Goal: Task Accomplishment & Management: Use online tool/utility

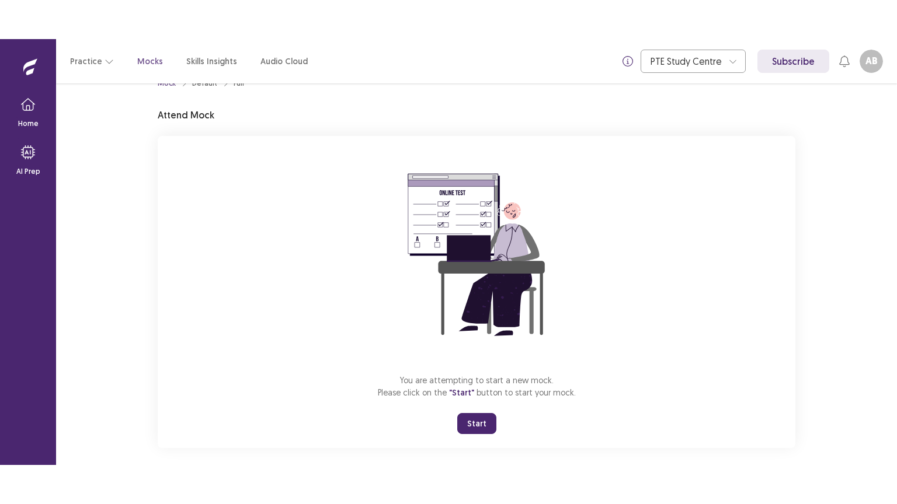
scroll to position [35, 0]
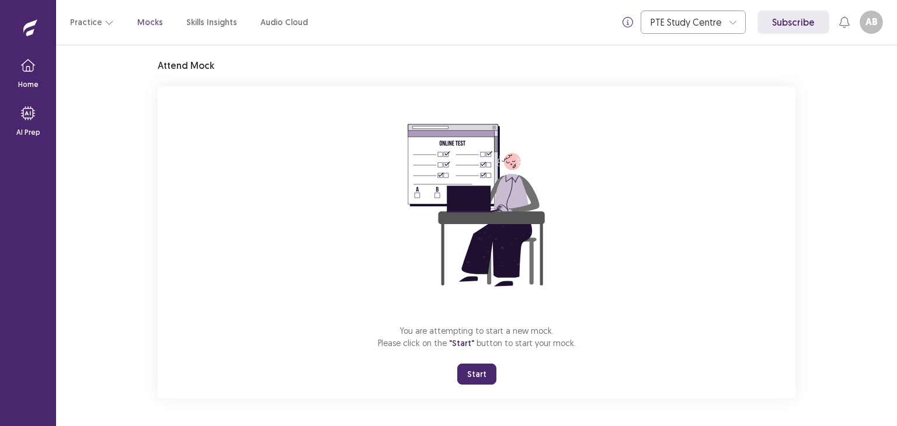
click at [474, 374] on button "Start" at bounding box center [476, 374] width 39 height 21
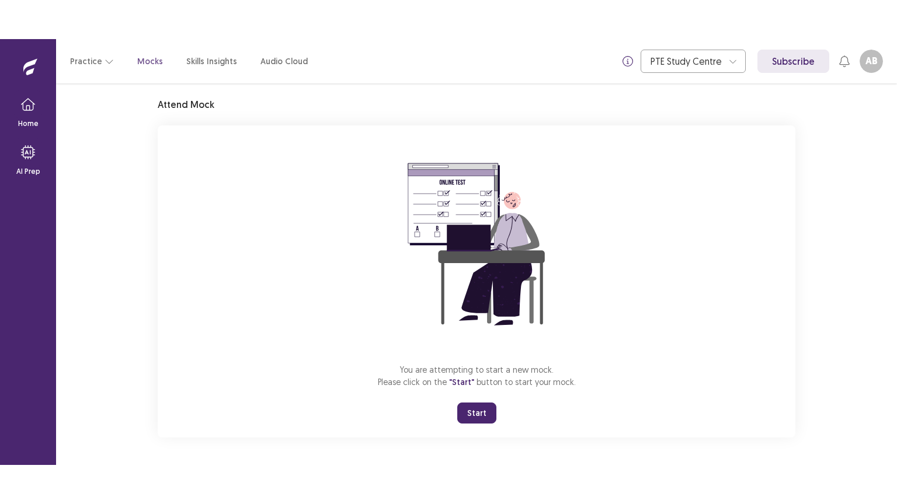
scroll to position [0, 0]
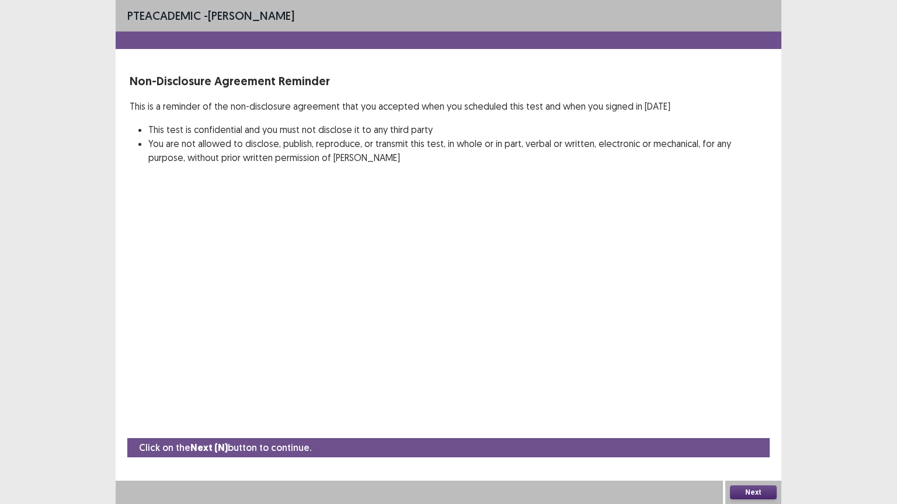
click at [767, 426] on button "Next" at bounding box center [753, 493] width 47 height 14
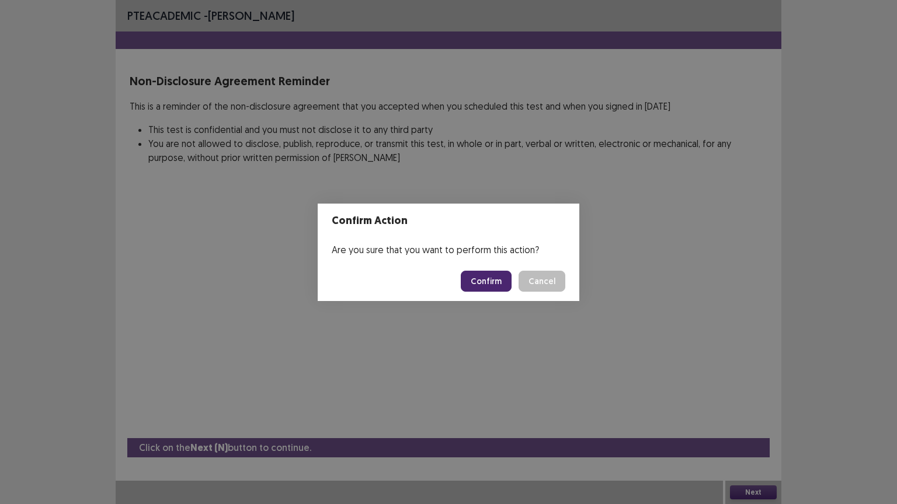
click at [502, 280] on button "Confirm" at bounding box center [486, 281] width 51 height 21
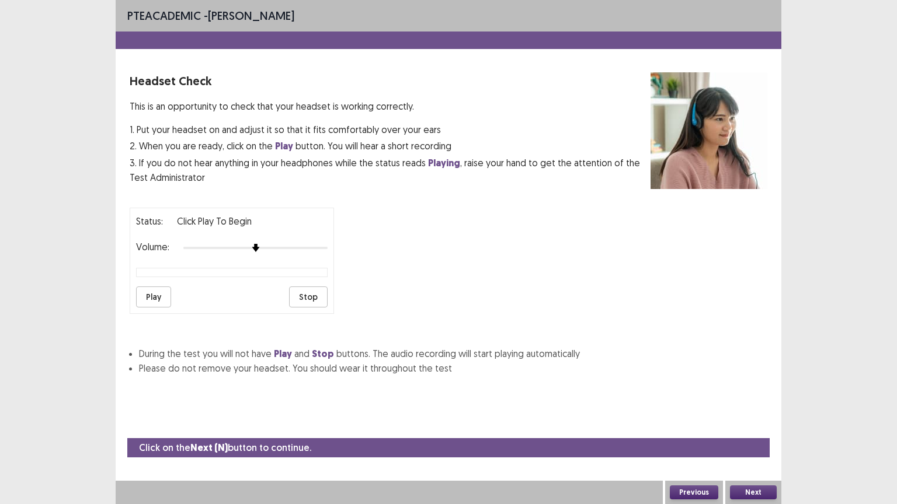
click at [154, 294] on button "Play" at bounding box center [153, 297] width 35 height 21
click at [269, 243] on img at bounding box center [269, 247] width 9 height 9
click at [152, 287] on button "Play" at bounding box center [153, 297] width 35 height 21
click at [762, 426] on button "Next" at bounding box center [753, 493] width 47 height 14
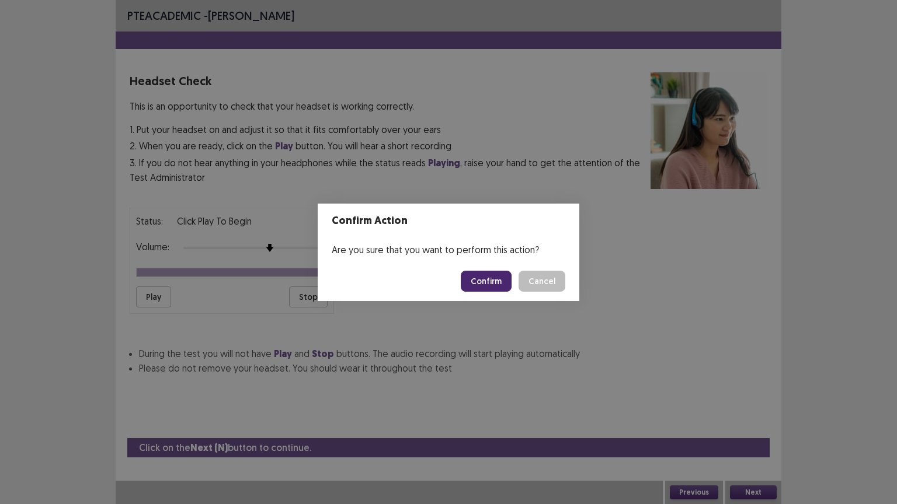
click at [503, 283] on button "Confirm" at bounding box center [486, 281] width 51 height 21
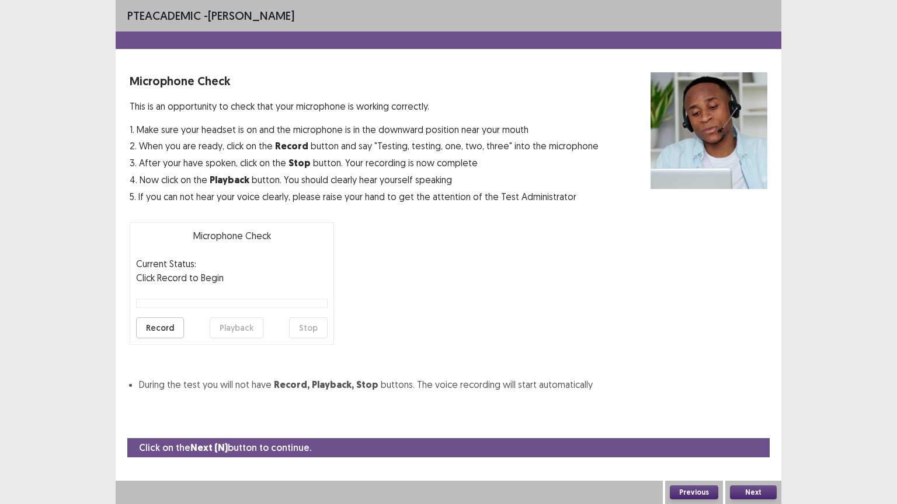
click at [166, 323] on button "Record" at bounding box center [160, 328] width 48 height 21
click at [301, 326] on button "Stop" at bounding box center [308, 328] width 39 height 21
click at [232, 326] on button "Playback" at bounding box center [237, 328] width 54 height 21
click at [756, 426] on button "Next" at bounding box center [753, 493] width 47 height 14
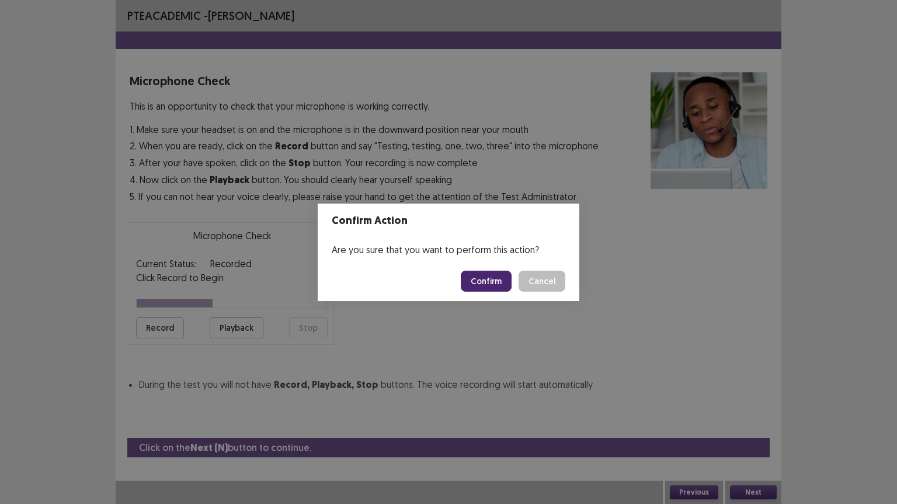
click at [495, 274] on button "Confirm" at bounding box center [486, 281] width 51 height 21
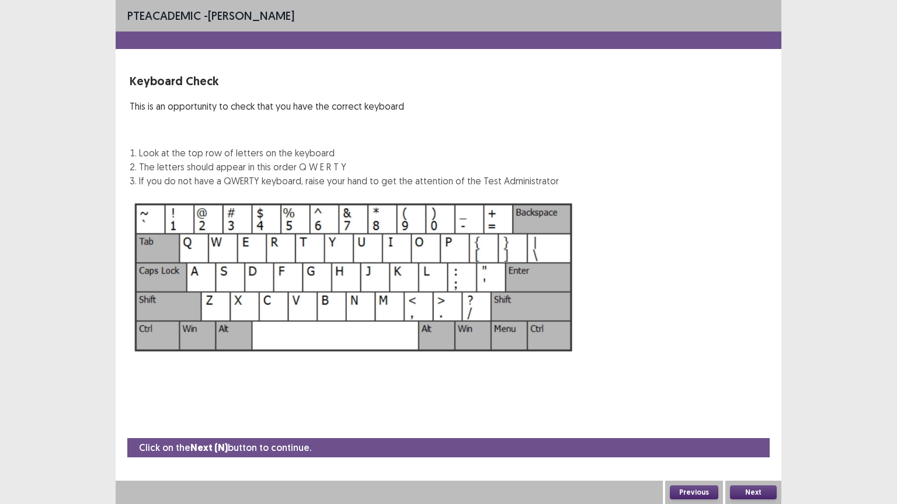
click at [750, 426] on button "Next" at bounding box center [753, 493] width 47 height 14
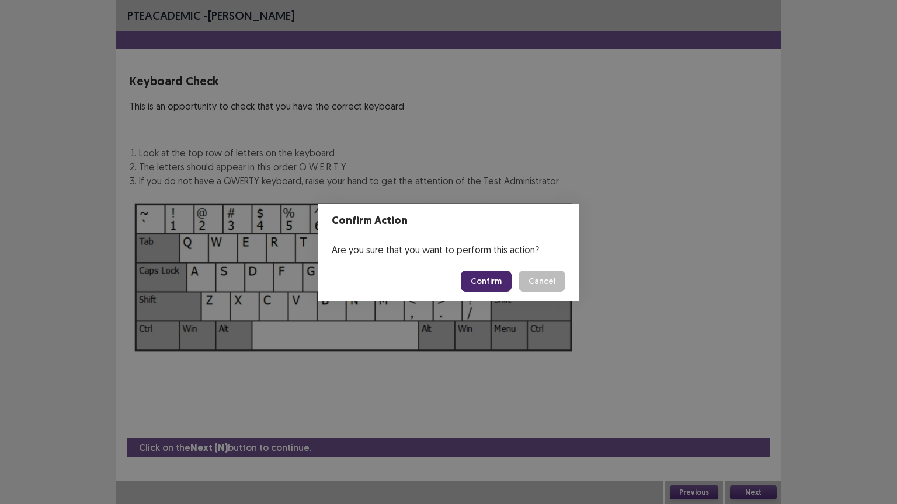
click at [502, 274] on button "Confirm" at bounding box center [486, 281] width 51 height 21
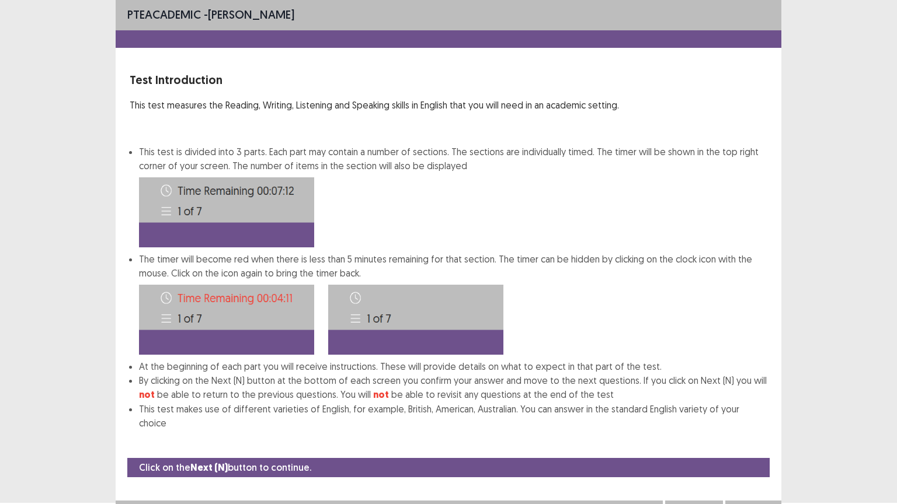
scroll to position [6, 0]
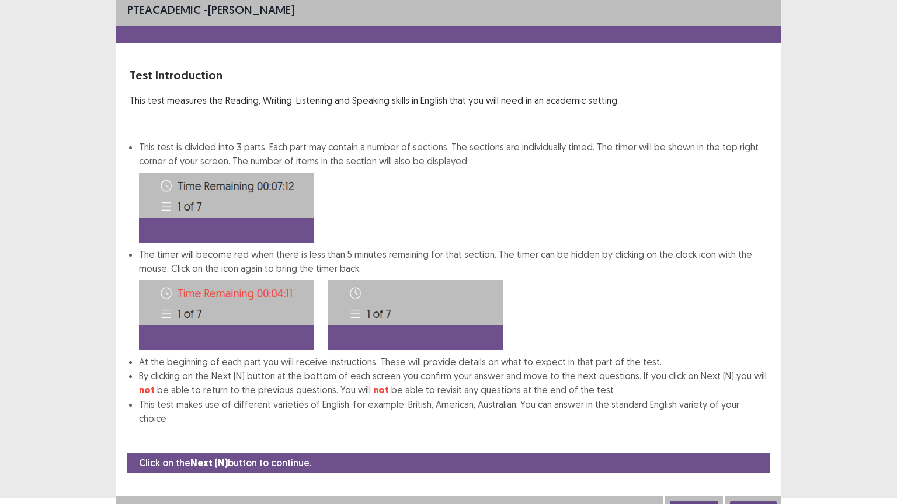
click at [761, 426] on button "Next" at bounding box center [753, 508] width 47 height 14
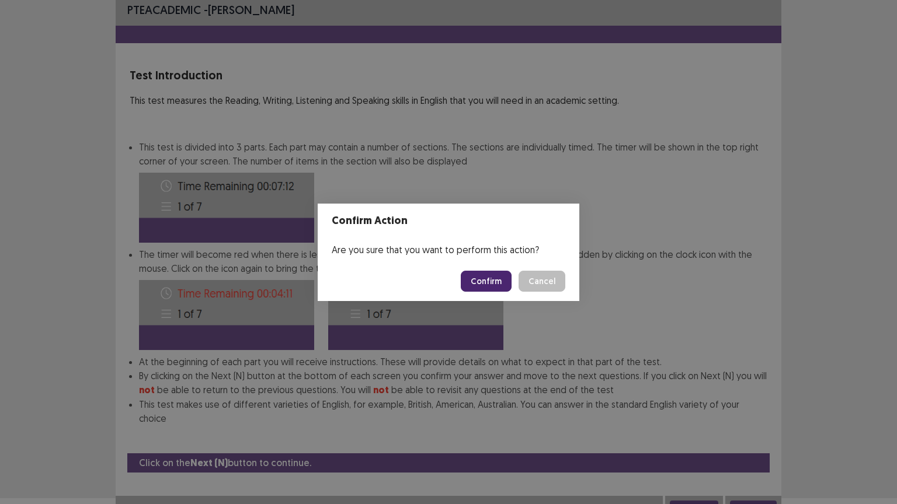
click at [503, 277] on button "Confirm" at bounding box center [486, 281] width 51 height 21
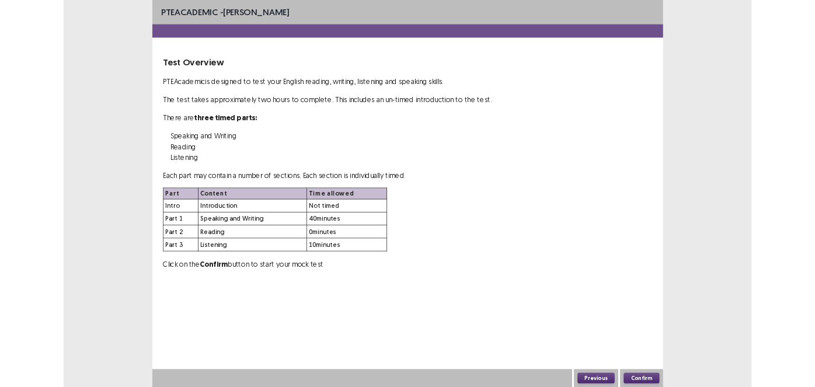
scroll to position [0, 0]
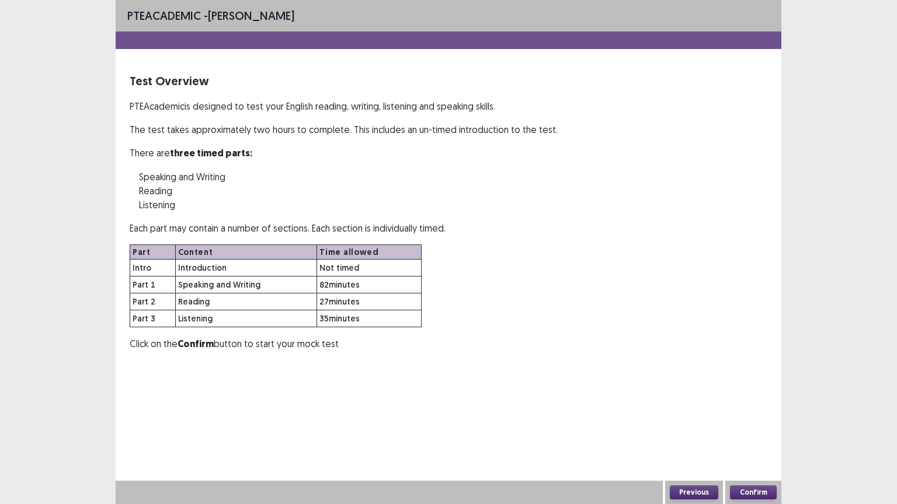
click at [754, 426] on button "Confirm" at bounding box center [753, 493] width 47 height 14
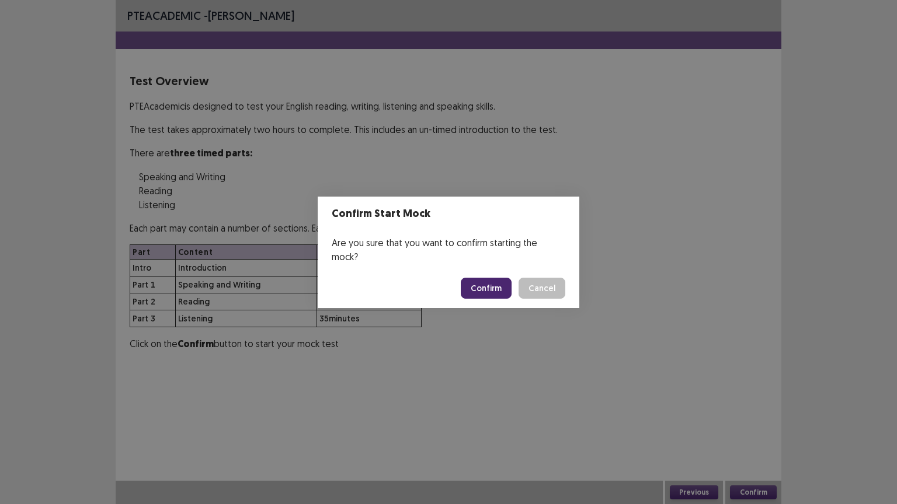
click at [494, 278] on button "Confirm" at bounding box center [486, 288] width 51 height 21
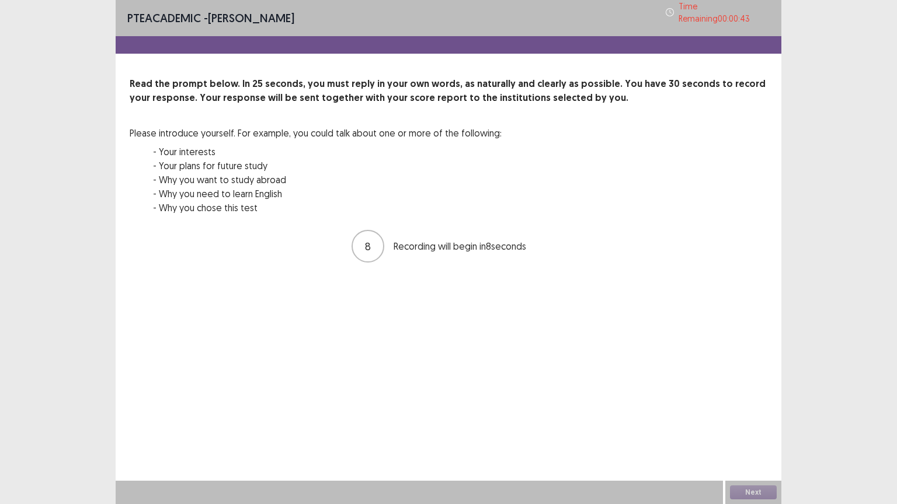
drag, startPoint x: 755, startPoint y: 489, endPoint x: 784, endPoint y: 411, distance: 82.7
click at [784, 411] on div "PTE academic - [PERSON_NAME] Time Remaining 00 : 00 : 43 Read the prompt below.…" at bounding box center [448, 252] width 897 height 504
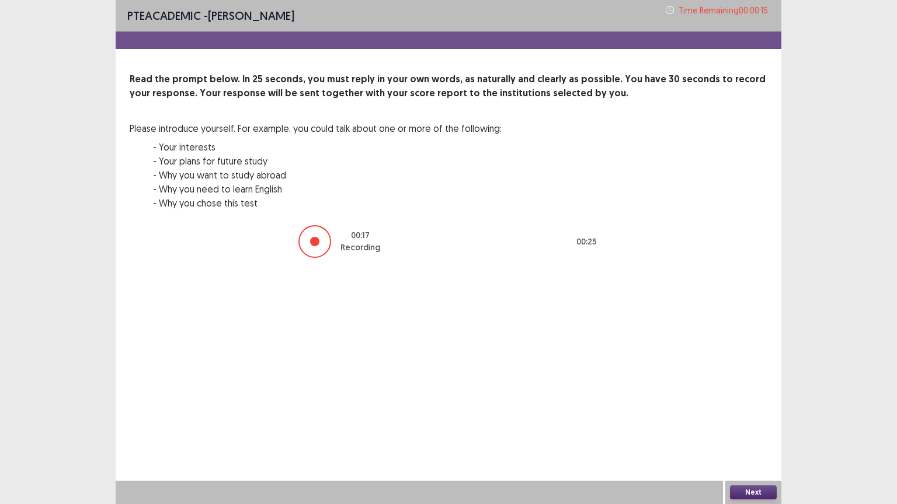
click at [758, 426] on button "Next" at bounding box center [753, 493] width 47 height 14
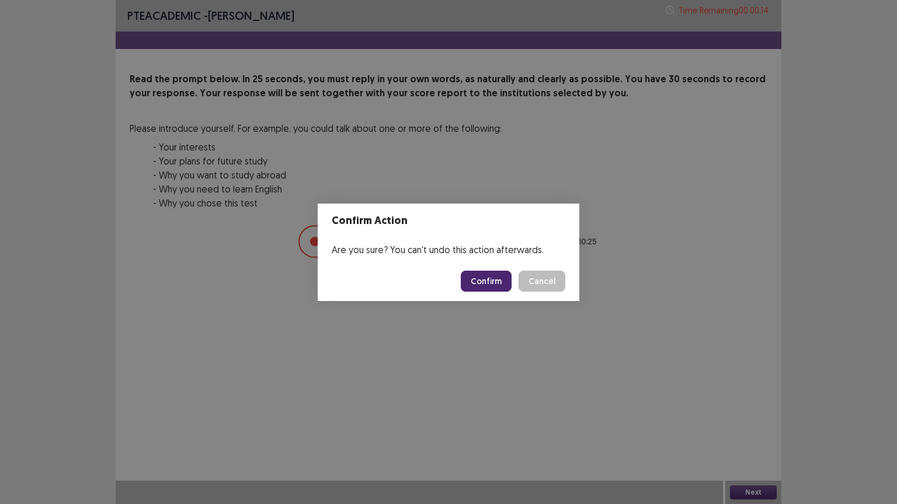
click at [476, 278] on button "Confirm" at bounding box center [486, 281] width 51 height 21
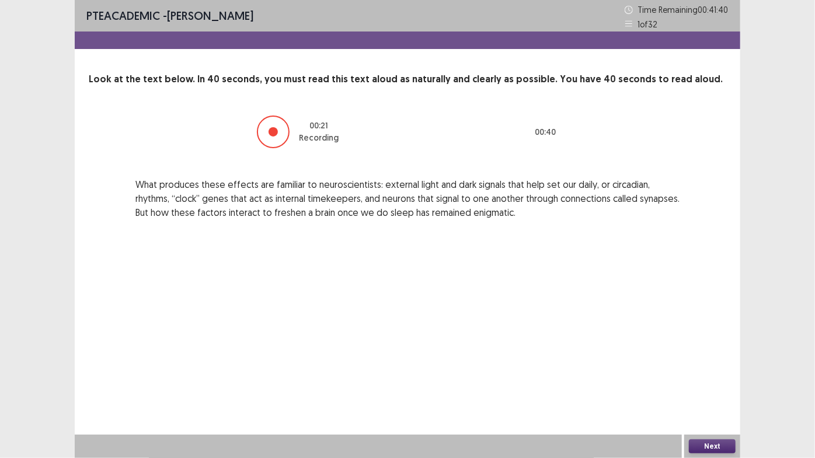
click at [706, 426] on button "Next" at bounding box center [712, 447] width 47 height 14
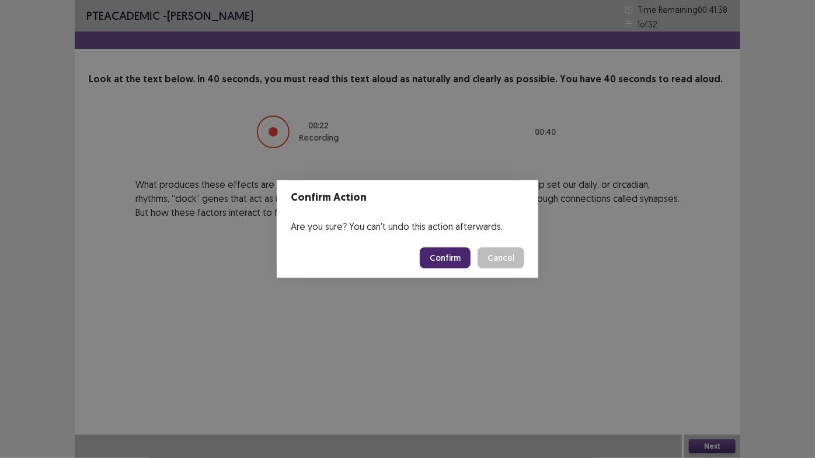
click at [434, 264] on button "Confirm" at bounding box center [445, 258] width 51 height 21
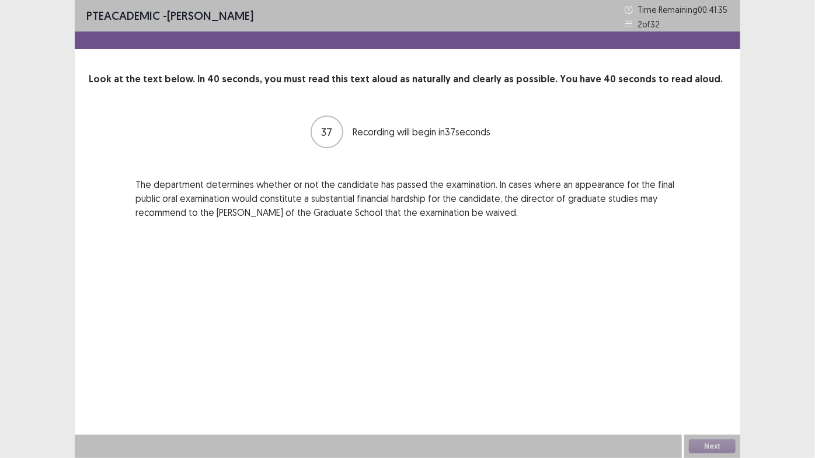
drag, startPoint x: 441, startPoint y: 252, endPoint x: 354, endPoint y: 288, distance: 94.2
click at [354, 288] on div "PTE academic - [PERSON_NAME] Time Remaining 00 : 41 : 35 2 of 32 Look at the te…" at bounding box center [407, 229] width 665 height 458
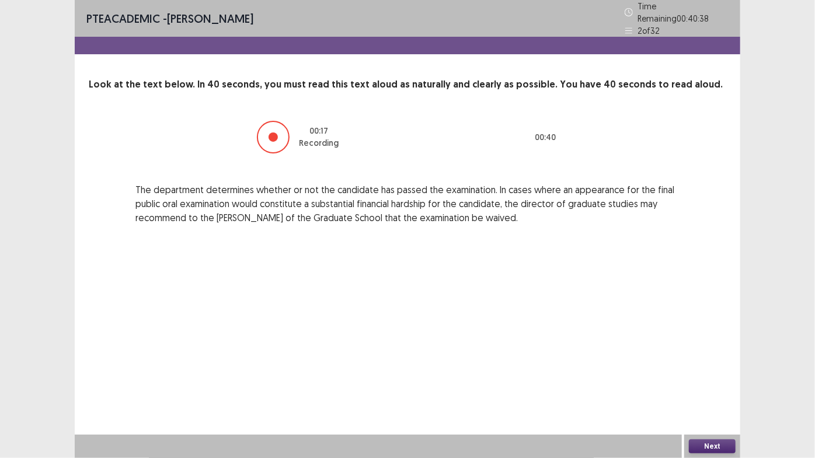
click at [717, 426] on button "Next" at bounding box center [712, 447] width 47 height 14
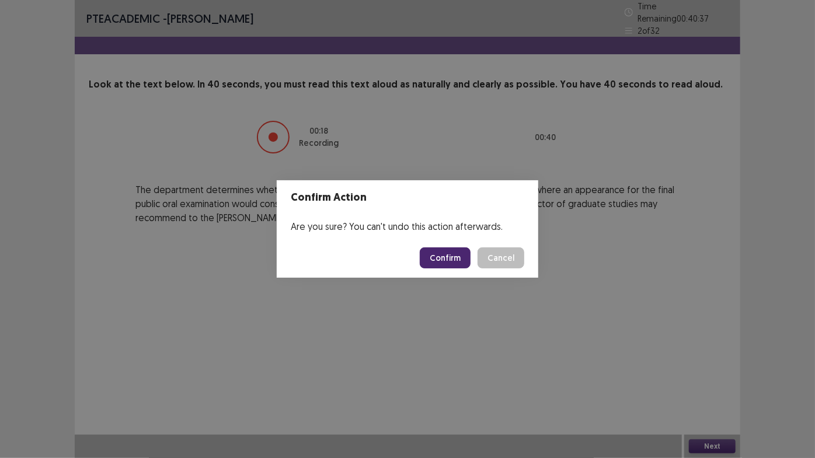
click at [458, 255] on button "Confirm" at bounding box center [445, 258] width 51 height 21
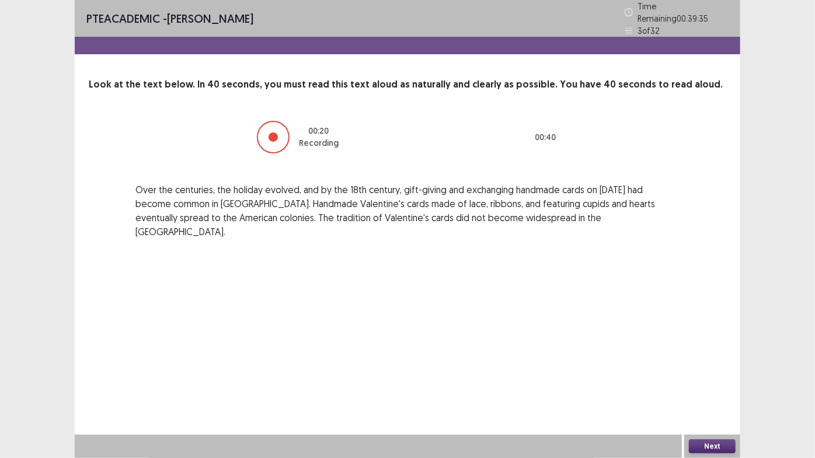
click at [716, 426] on button "Next" at bounding box center [712, 447] width 47 height 14
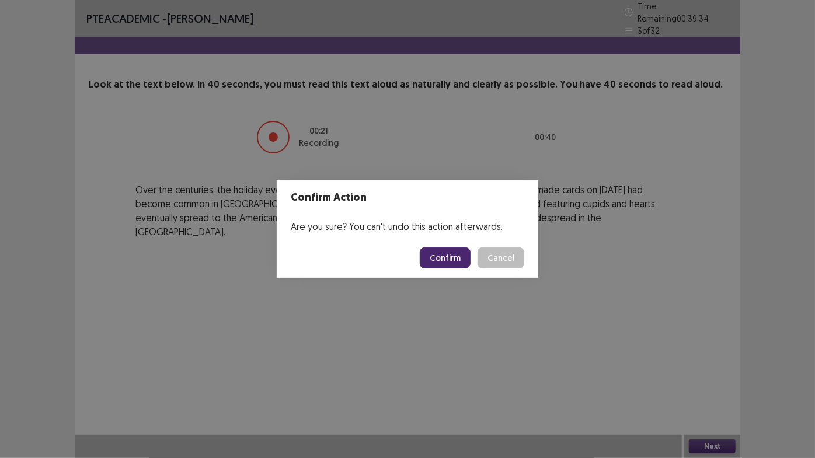
click at [440, 255] on button "Confirm" at bounding box center [445, 258] width 51 height 21
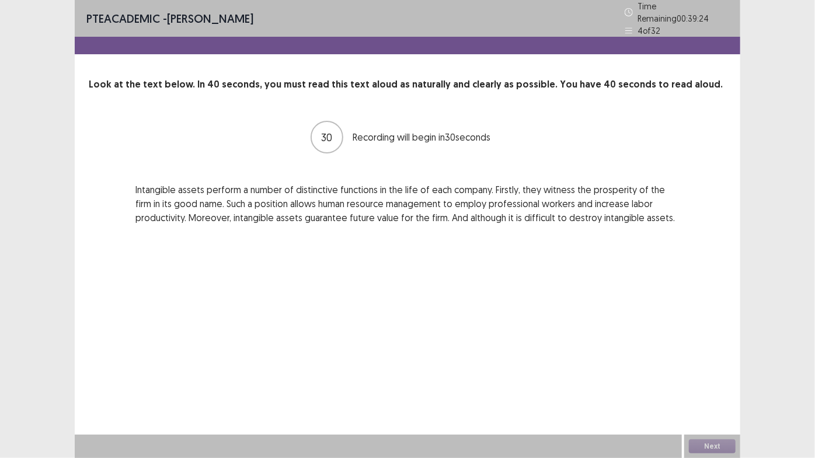
drag, startPoint x: 703, startPoint y: 444, endPoint x: 334, endPoint y: 348, distance: 381.9
click at [333, 349] on div "PTE academic - [PERSON_NAME] Time Remaining 00 : 39 : 24 4 of 32 Look at the te…" at bounding box center [407, 229] width 665 height 458
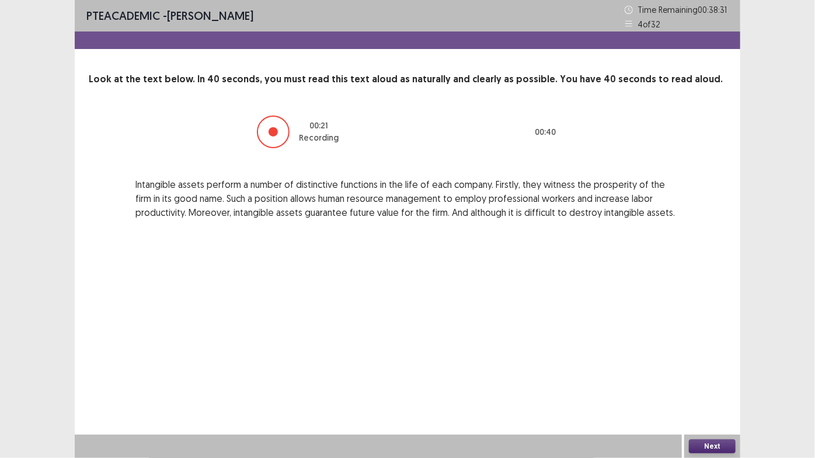
click at [730, 426] on button "Next" at bounding box center [712, 447] width 47 height 14
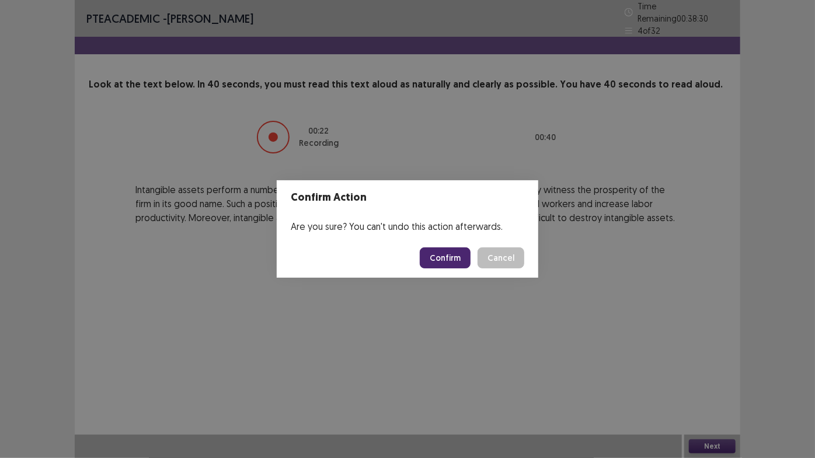
click at [441, 266] on button "Confirm" at bounding box center [445, 258] width 51 height 21
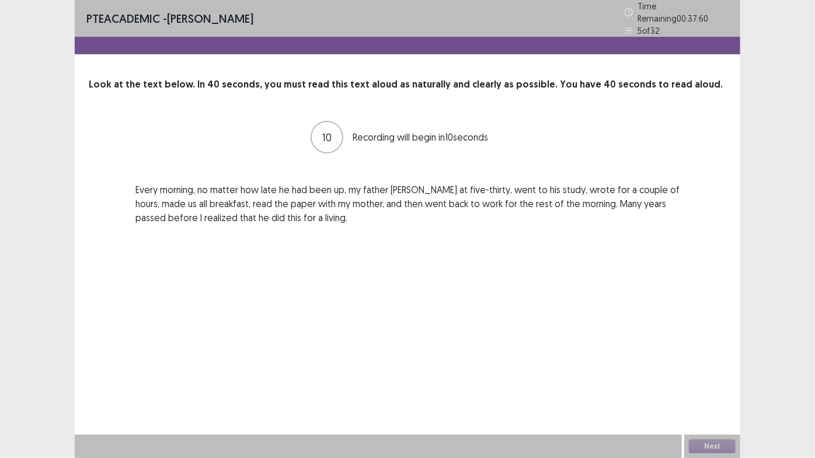
drag, startPoint x: 724, startPoint y: 442, endPoint x: 543, endPoint y: 372, distance: 194.1
click at [543, 372] on div "PTE academic - [PERSON_NAME] Time Remaining 00 : 37 : 60 5 of 32 Look at the te…" at bounding box center [407, 229] width 665 height 458
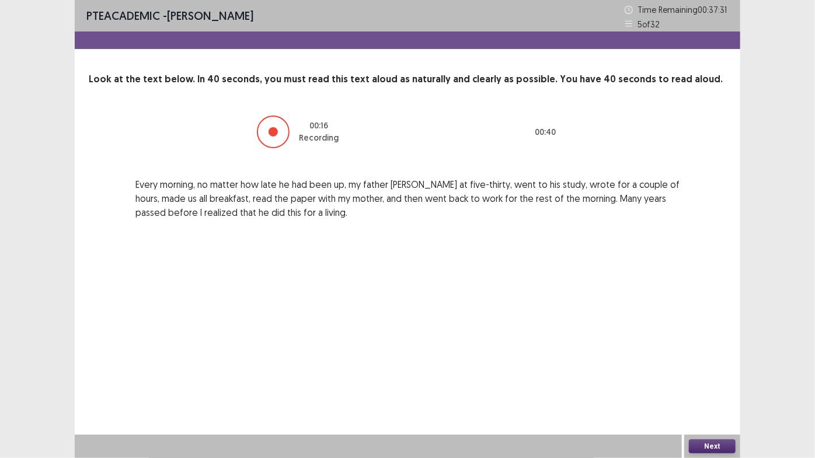
click at [723, 426] on button "Next" at bounding box center [712, 447] width 47 height 14
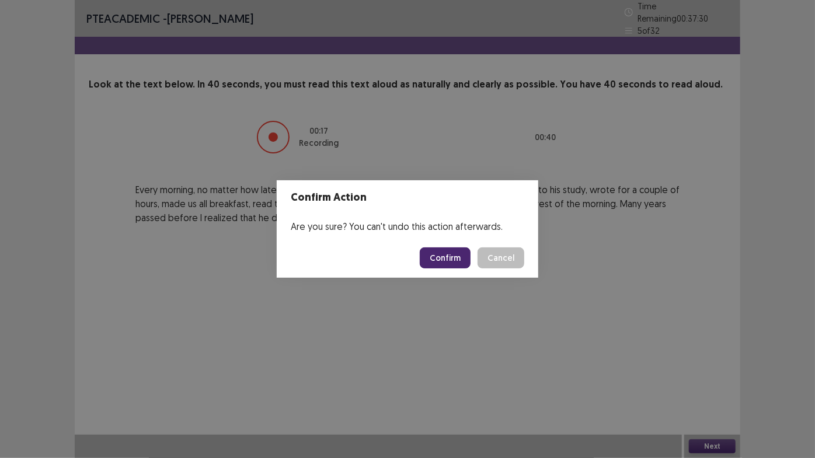
click at [461, 251] on button "Confirm" at bounding box center [445, 258] width 51 height 21
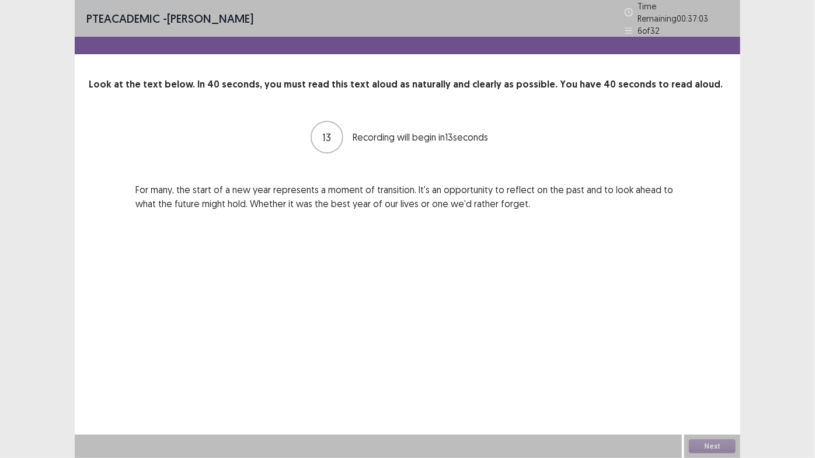
drag, startPoint x: 605, startPoint y: 0, endPoint x: 580, endPoint y: 309, distance: 310.4
click at [579, 311] on div "PTE academic - [PERSON_NAME] Time Remaining 00 : 37 : 03 6 of 32 Look at the te…" at bounding box center [407, 229] width 665 height 458
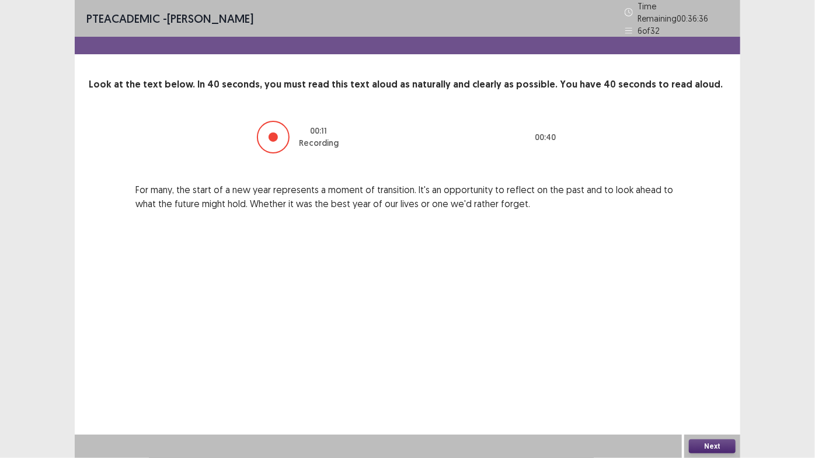
click at [712, 426] on button "Next" at bounding box center [712, 447] width 47 height 14
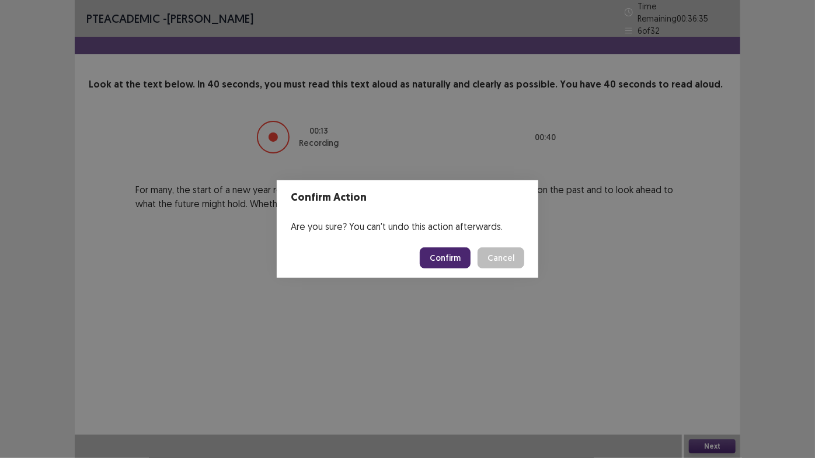
click at [453, 253] on button "Confirm" at bounding box center [445, 258] width 51 height 21
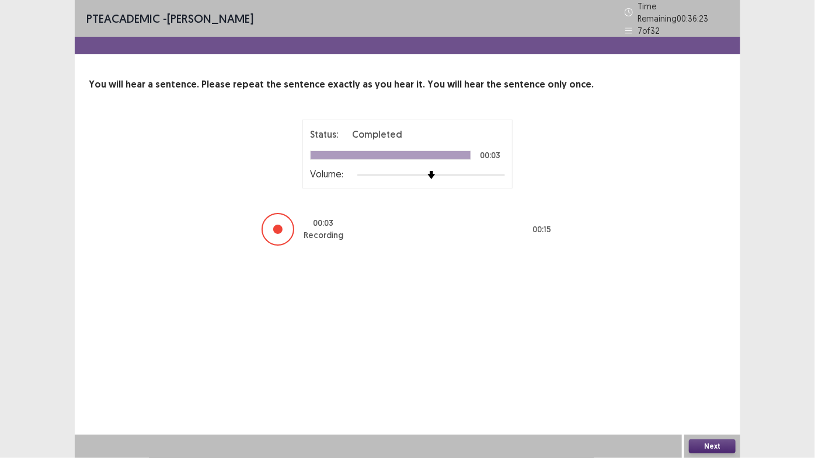
click at [700, 426] on button "Next" at bounding box center [712, 447] width 47 height 14
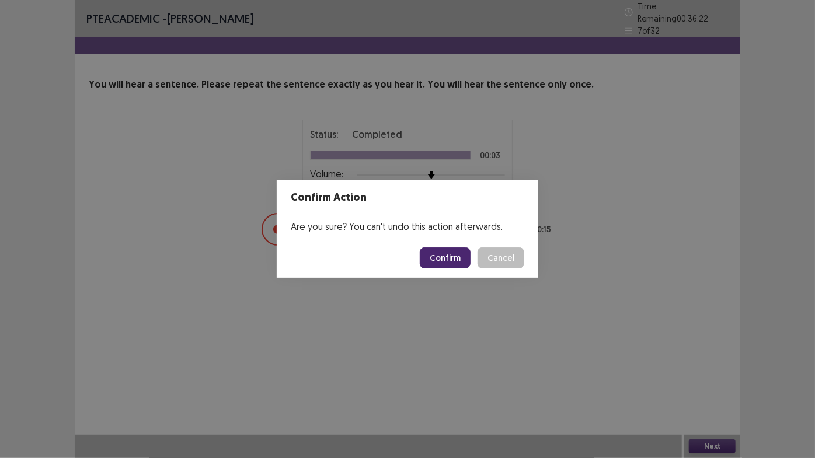
click at [462, 259] on button "Confirm" at bounding box center [445, 258] width 51 height 21
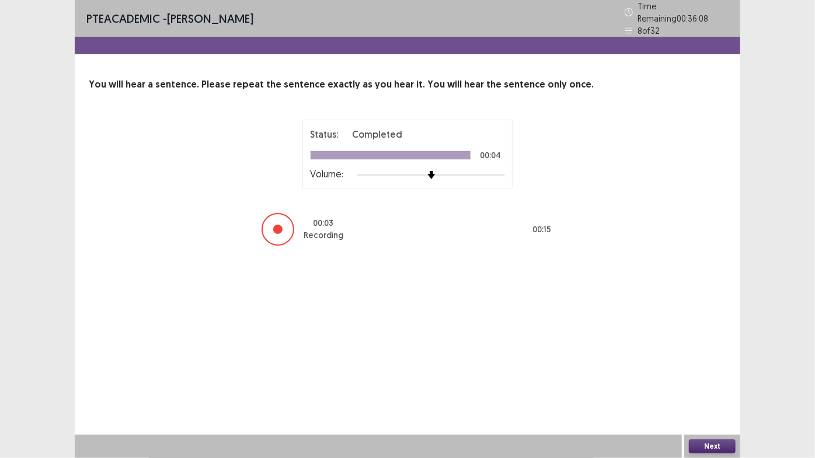
click at [703, 426] on button "Next" at bounding box center [712, 447] width 47 height 14
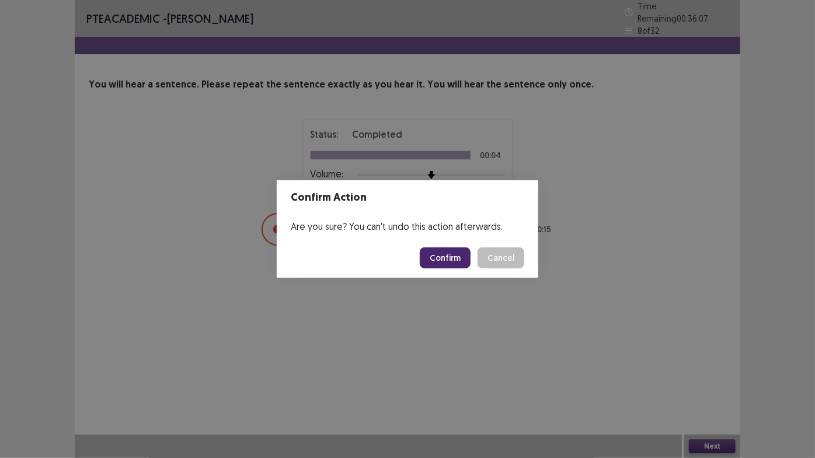
click at [465, 253] on button "Confirm" at bounding box center [445, 258] width 51 height 21
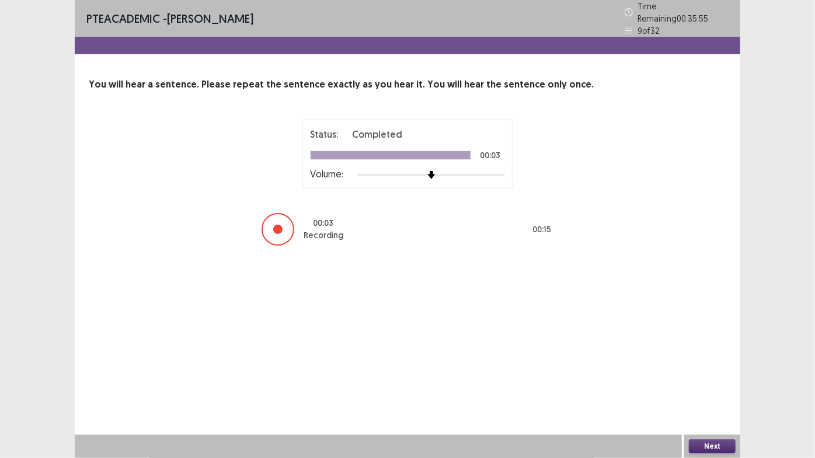
click at [713, 426] on button "Next" at bounding box center [712, 447] width 47 height 14
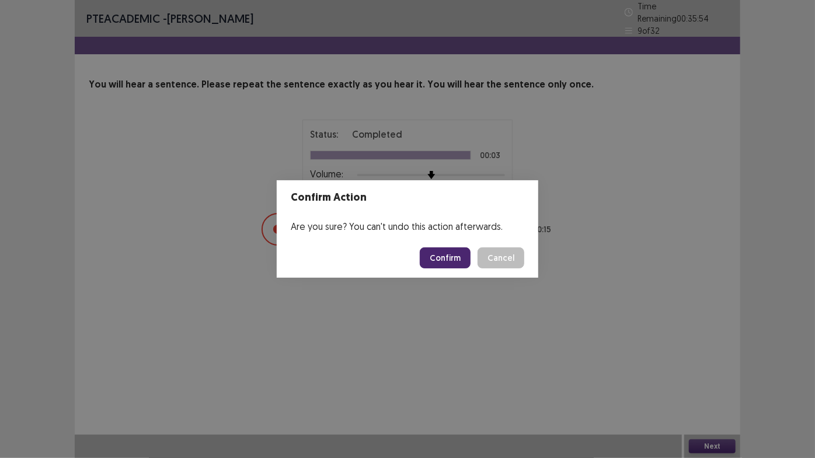
click at [469, 257] on button "Confirm" at bounding box center [445, 258] width 51 height 21
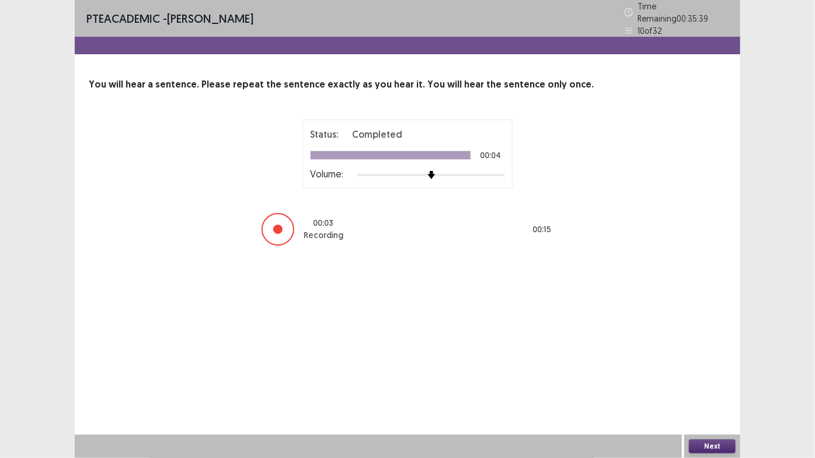
click at [707, 426] on button "Next" at bounding box center [712, 447] width 47 height 14
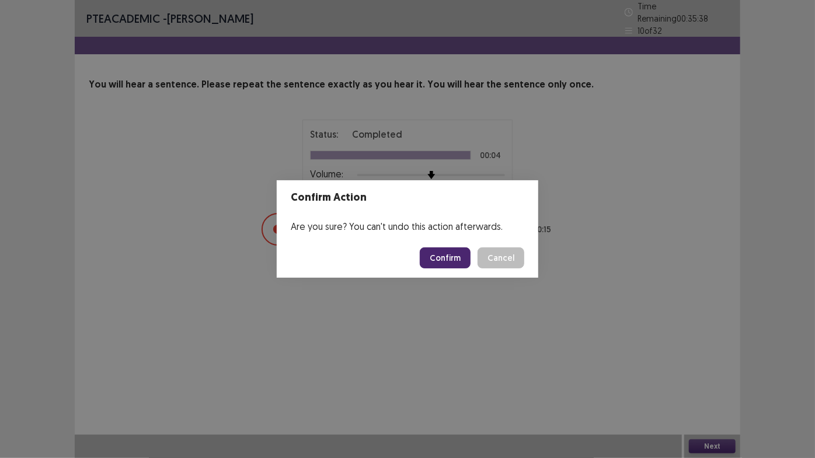
click at [452, 272] on footer "Confirm Cancel" at bounding box center [408, 258] width 262 height 40
click at [453, 264] on button "Confirm" at bounding box center [445, 258] width 51 height 21
